Goal: Task Accomplishment & Management: Use online tool/utility

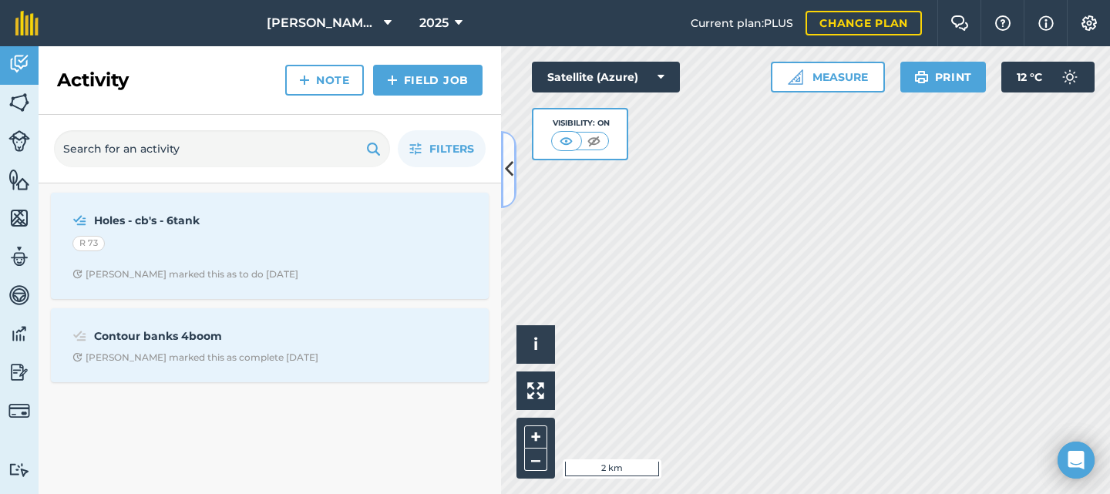
click at [509, 168] on icon at bounding box center [509, 169] width 8 height 27
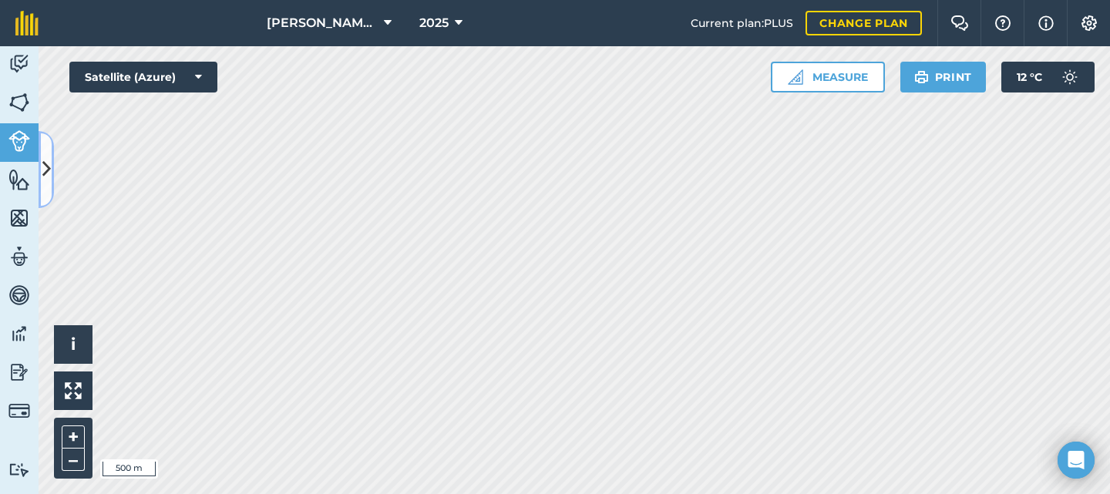
click at [45, 170] on icon at bounding box center [46, 169] width 8 height 27
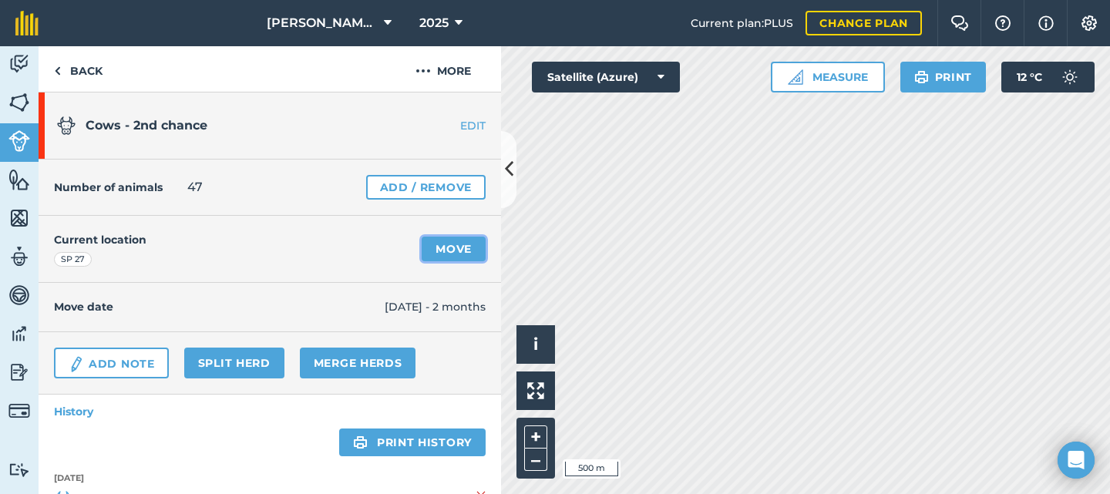
click at [425, 248] on link "Move" at bounding box center [454, 249] width 64 height 25
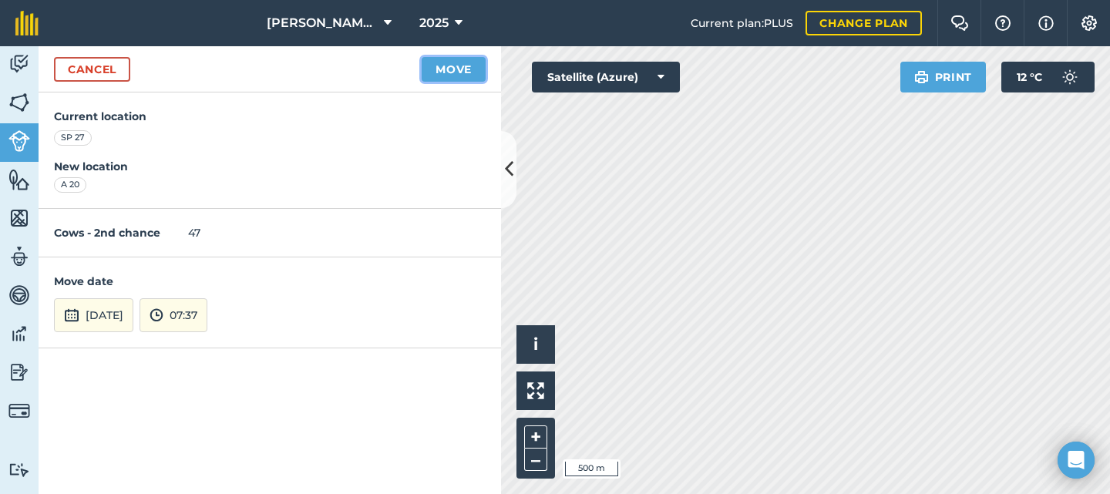
click at [432, 75] on button "Move" at bounding box center [454, 69] width 64 height 25
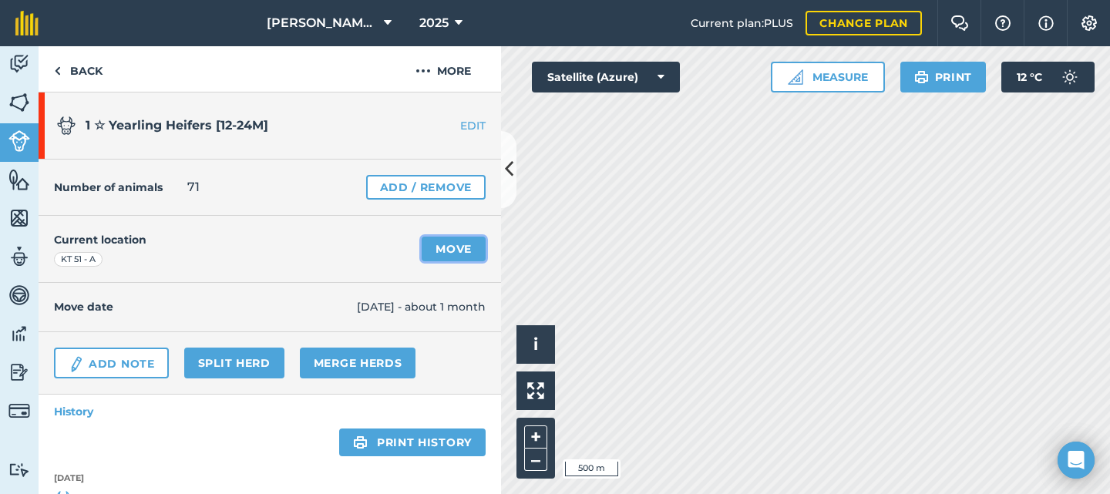
click at [449, 249] on link "Move" at bounding box center [454, 249] width 64 height 25
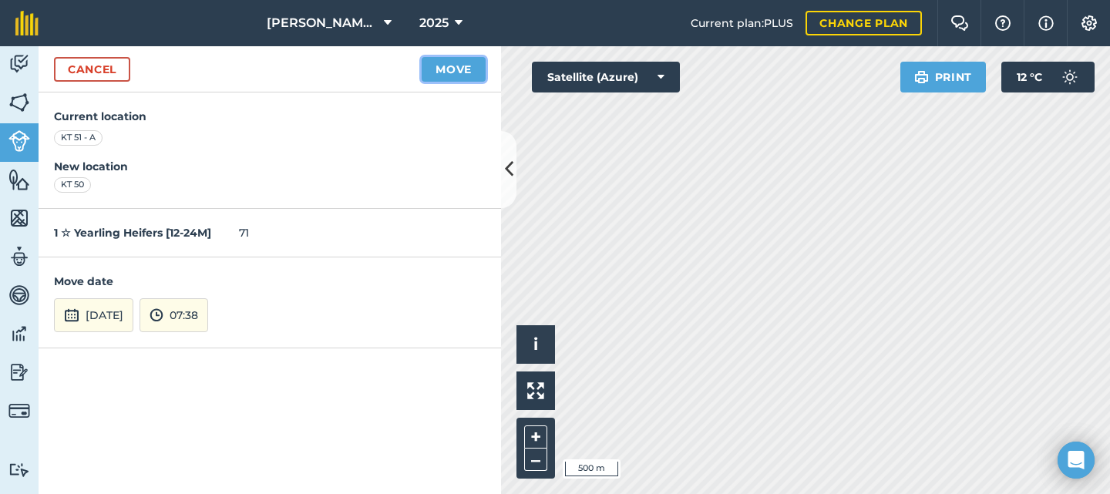
click at [433, 72] on button "Move" at bounding box center [454, 69] width 64 height 25
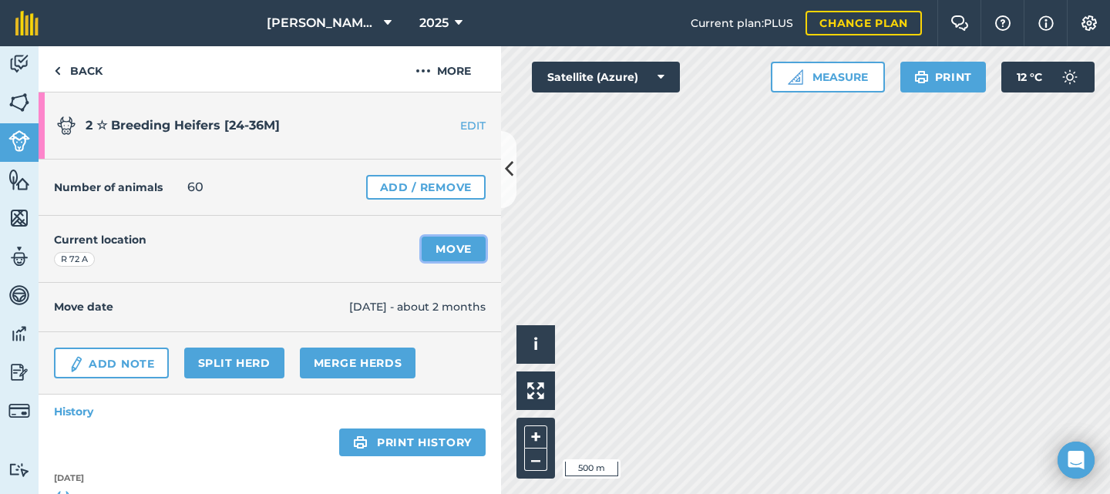
click at [446, 250] on link "Move" at bounding box center [454, 249] width 64 height 25
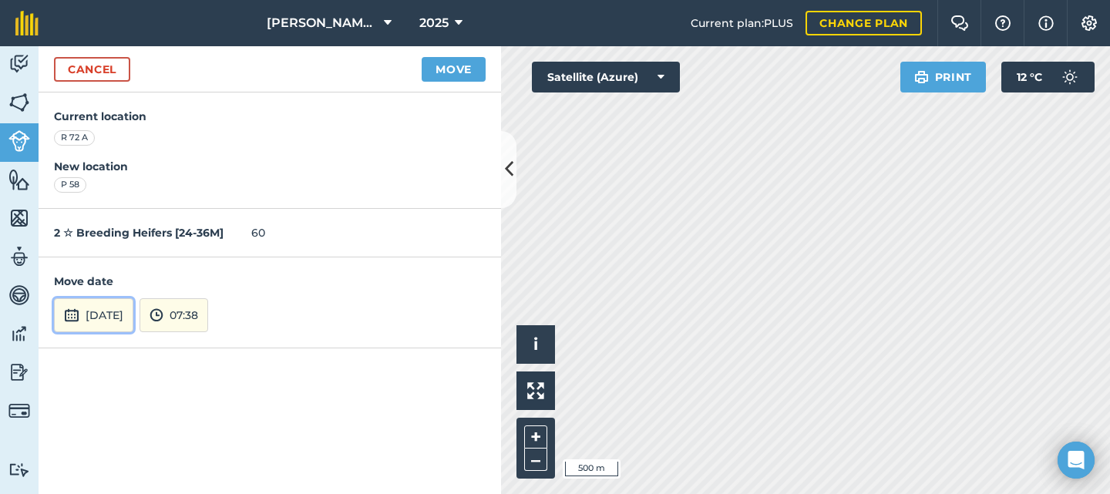
click at [121, 321] on button "[DATE]" at bounding box center [93, 315] width 79 height 34
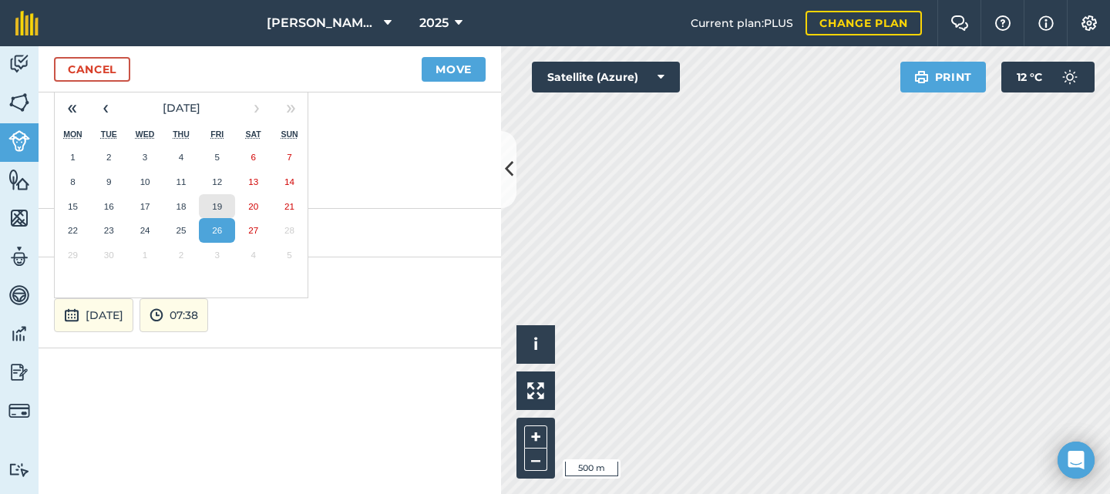
click at [217, 204] on abbr "19" at bounding box center [217, 206] width 10 height 10
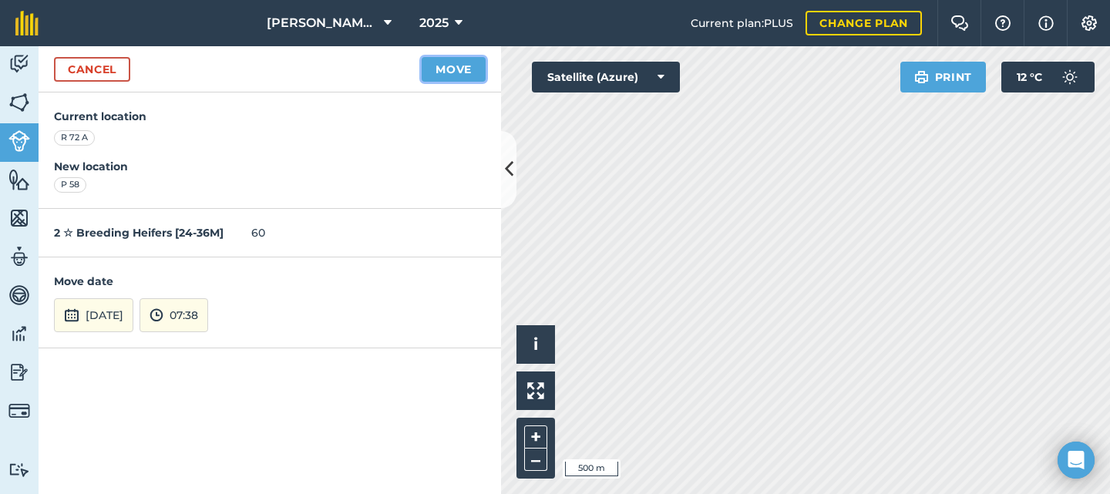
click at [445, 70] on button "Move" at bounding box center [454, 69] width 64 height 25
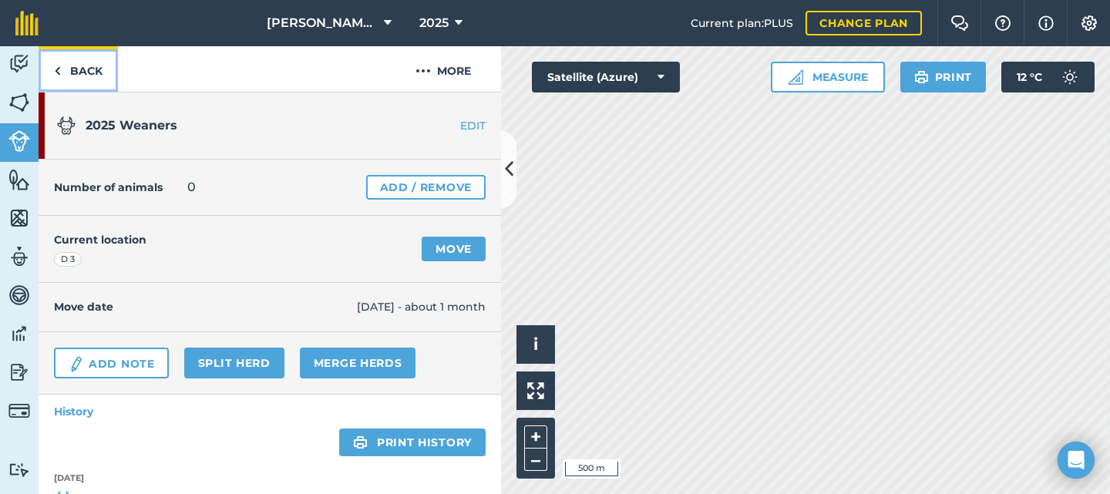
click at [67, 75] on link "Back" at bounding box center [78, 68] width 79 height 45
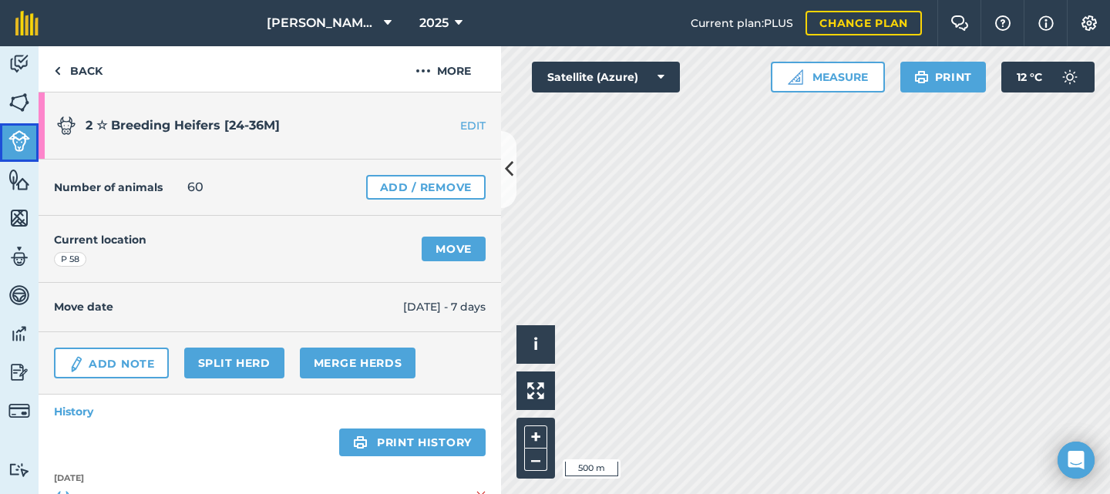
click at [8, 143] on img at bounding box center [19, 141] width 22 height 22
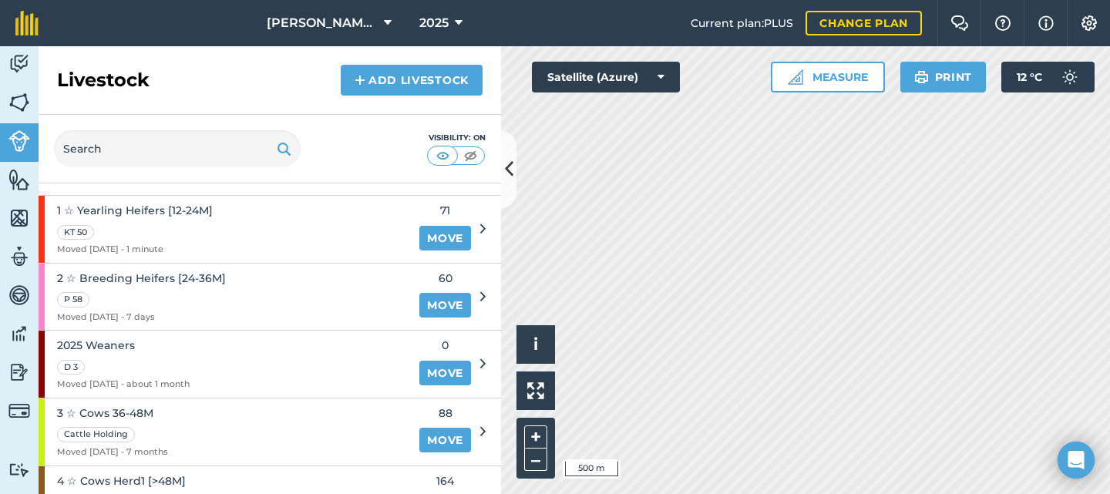
scroll to position [8, 0]
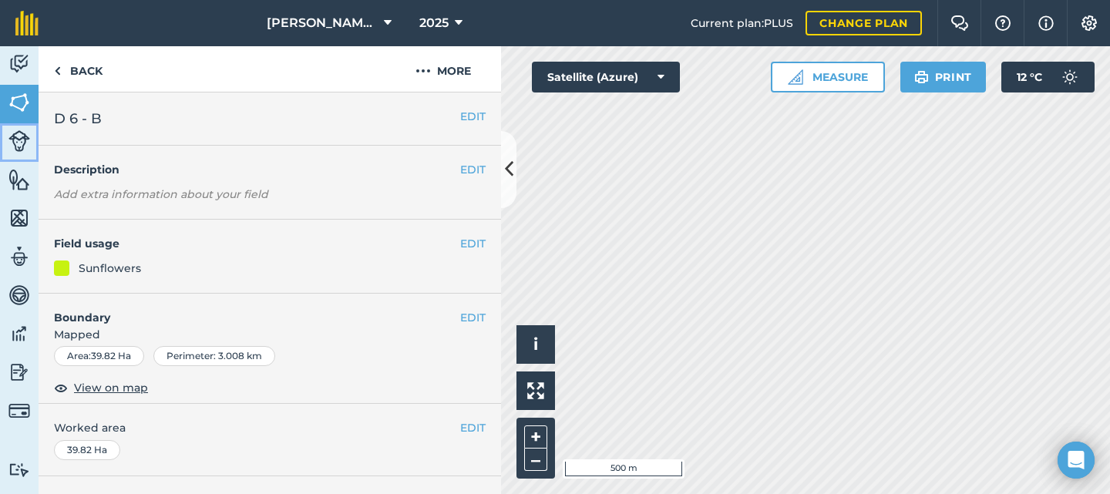
click at [16, 139] on img at bounding box center [19, 141] width 22 height 22
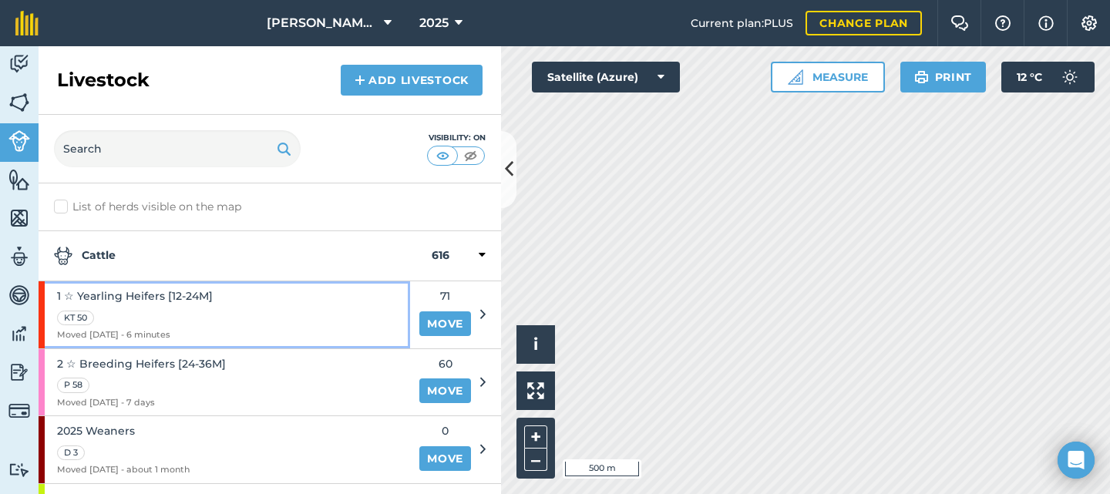
click at [267, 301] on div "1 ☆ Yearling Heifers [12-24M] KT 50 Moved [DATE] - 6 minutes" at bounding box center [224, 314] width 371 height 67
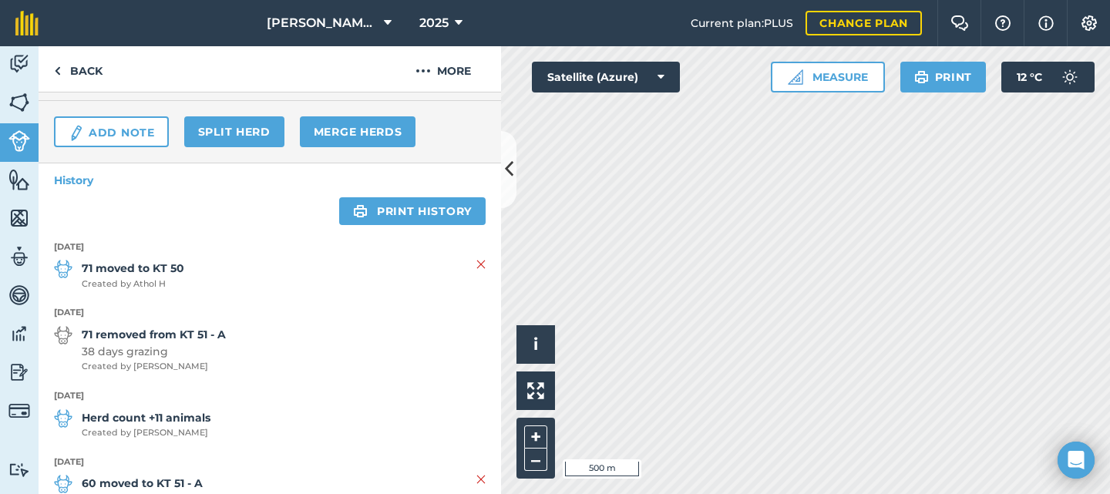
scroll to position [308, 0]
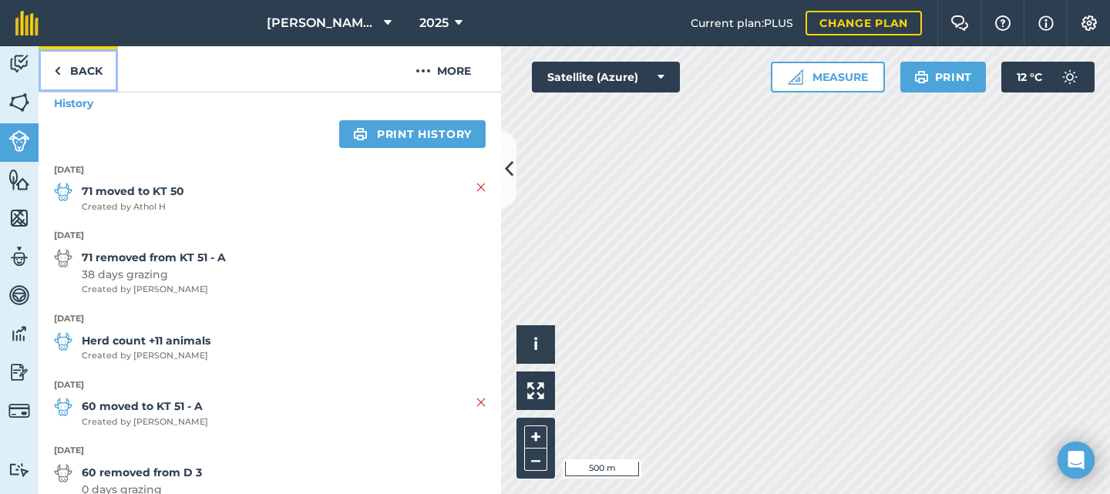
click at [69, 66] on link "Back" at bounding box center [78, 68] width 79 height 45
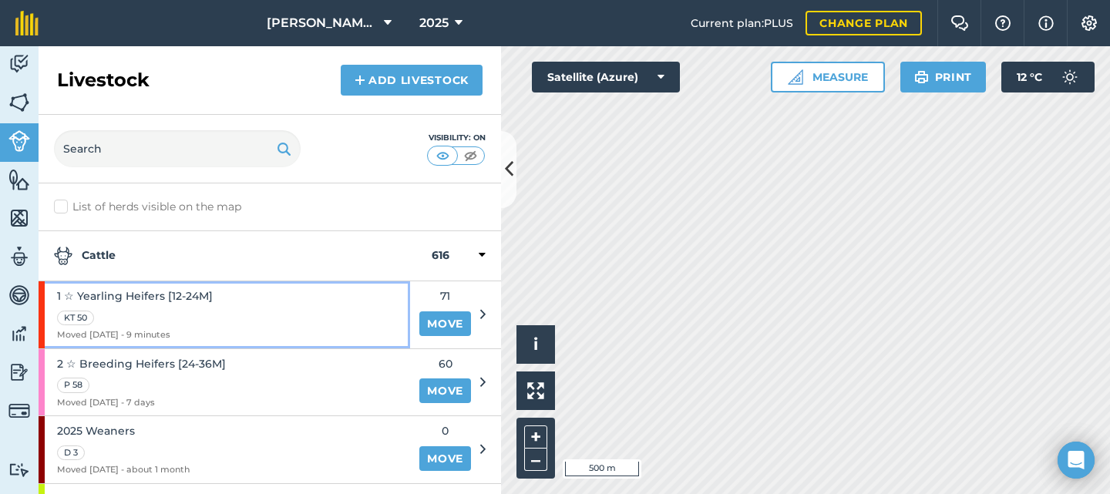
click at [209, 310] on div "KT 50" at bounding box center [135, 317] width 156 height 18
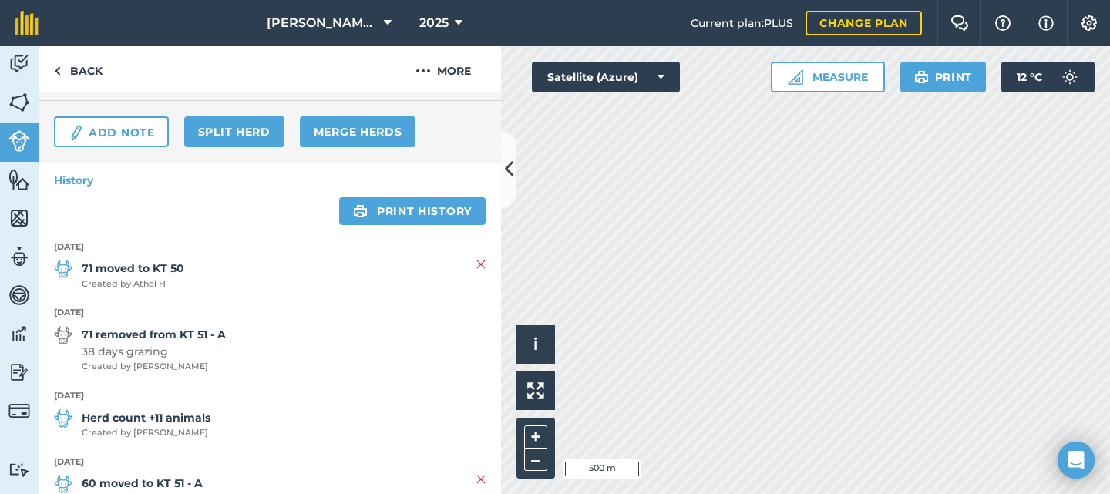
scroll to position [385, 0]
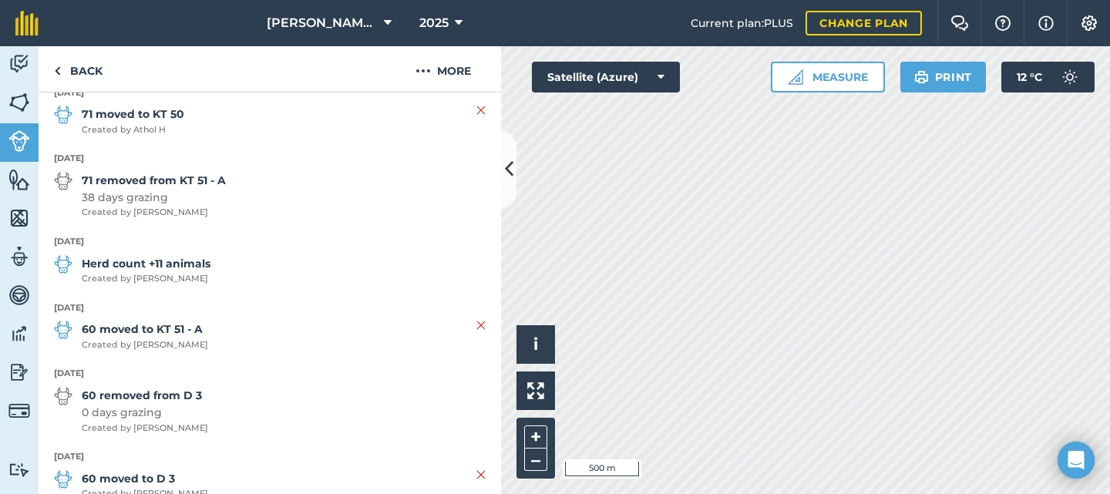
click at [102, 263] on strong "Herd count +11 animals" at bounding box center [146, 263] width 129 height 17
click at [93, 243] on strong "[DATE]" at bounding box center [270, 242] width 432 height 14
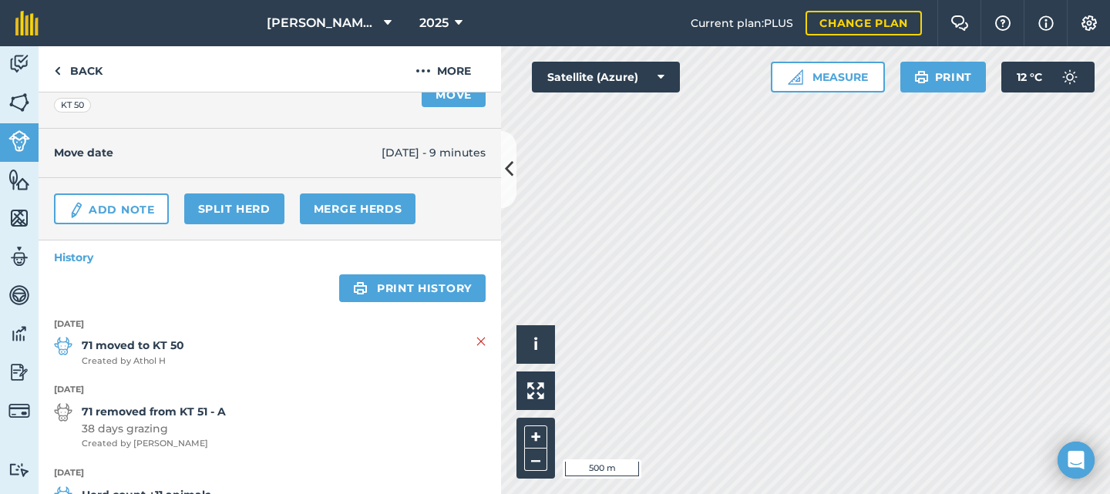
scroll to position [0, 0]
